Goal: Task Accomplishment & Management: Manage account settings

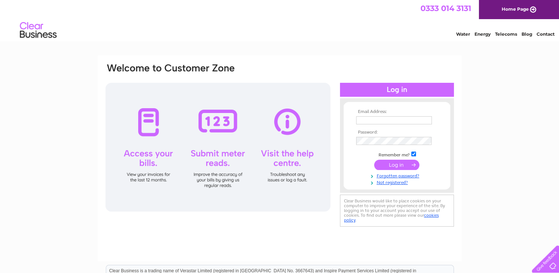
type input "[EMAIL_ADDRESS][DOMAIN_NAME]"
click at [387, 166] on input "submit" at bounding box center [396, 165] width 45 height 10
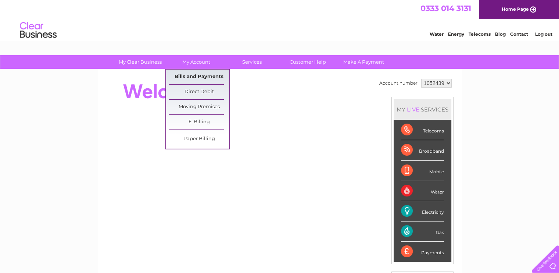
click at [190, 75] on link "Bills and Payments" at bounding box center [199, 76] width 61 height 15
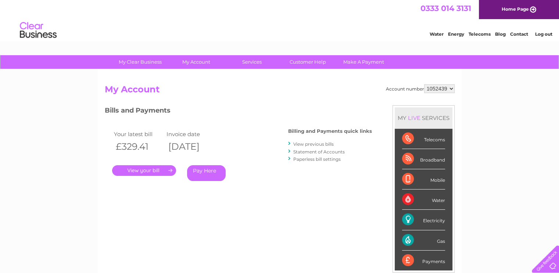
click at [310, 145] on link "View previous bills" at bounding box center [313, 144] width 40 height 6
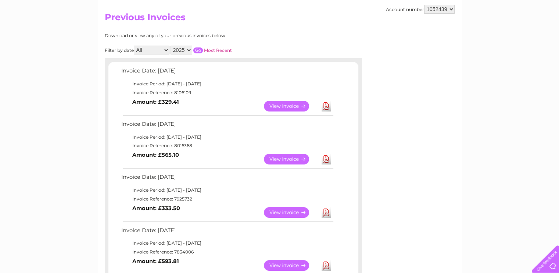
scroll to position [74, 0]
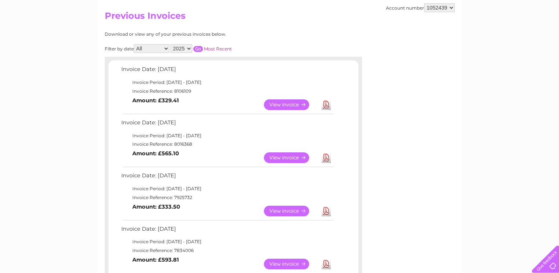
click at [327, 211] on link "Download" at bounding box center [326, 211] width 9 height 11
click at [327, 158] on link "Download" at bounding box center [326, 157] width 9 height 11
click at [326, 104] on link "Download" at bounding box center [326, 104] width 9 height 11
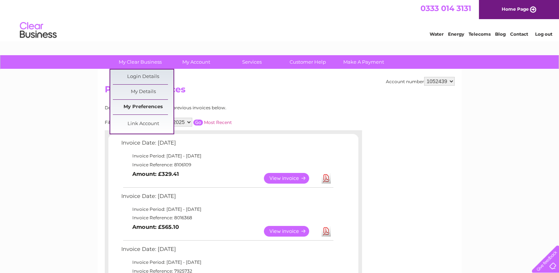
click at [145, 107] on link "My Preferences" at bounding box center [143, 107] width 61 height 15
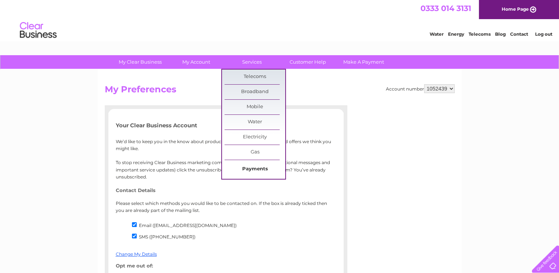
click at [262, 171] on link "Payments" at bounding box center [255, 169] width 61 height 15
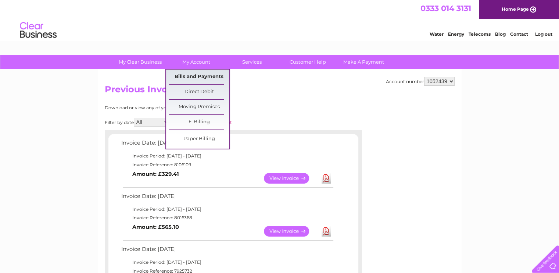
click at [197, 76] on link "Bills and Payments" at bounding box center [199, 76] width 61 height 15
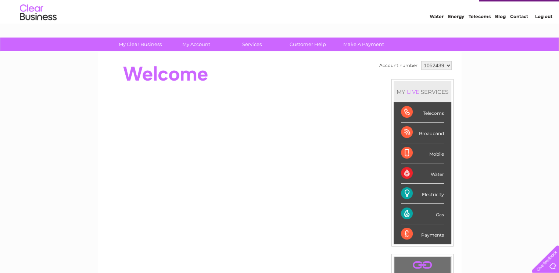
scroll to position [16, 0]
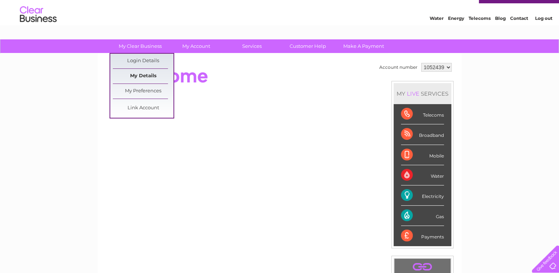
click at [146, 75] on link "My Details" at bounding box center [143, 76] width 61 height 15
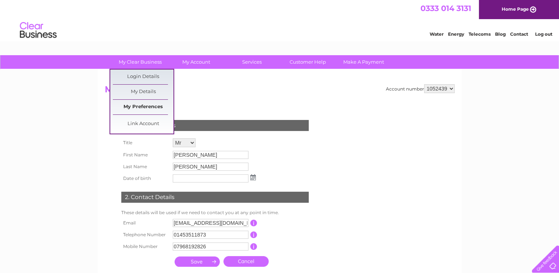
click at [149, 107] on link "My Preferences" at bounding box center [143, 107] width 61 height 15
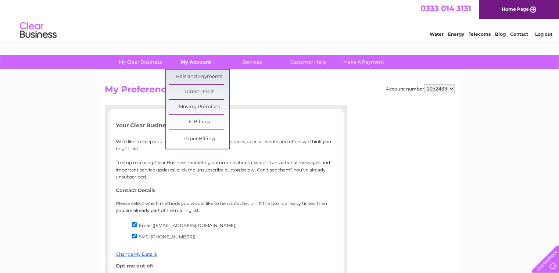
click at [199, 64] on link "My Account" at bounding box center [196, 62] width 61 height 14
click at [199, 75] on link "Bills and Payments" at bounding box center [199, 76] width 61 height 15
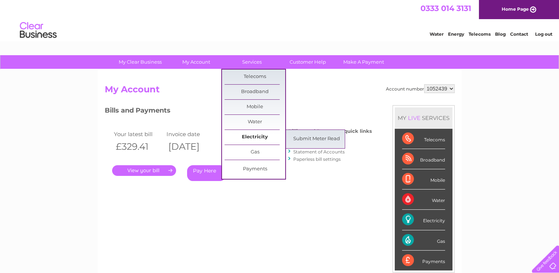
click at [256, 137] on link "Electricity" at bounding box center [255, 137] width 61 height 15
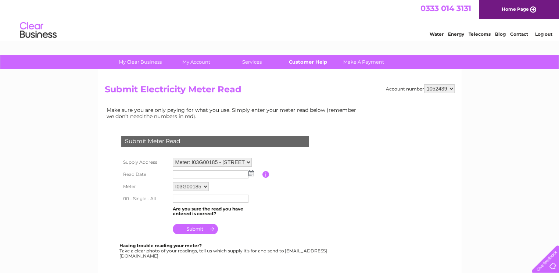
click at [304, 63] on link "Customer Help" at bounding box center [308, 62] width 61 height 14
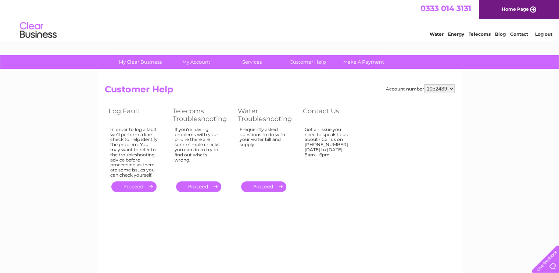
click at [533, 7] on link "Home Page" at bounding box center [519, 9] width 80 height 19
